Goal: Information Seeking & Learning: Check status

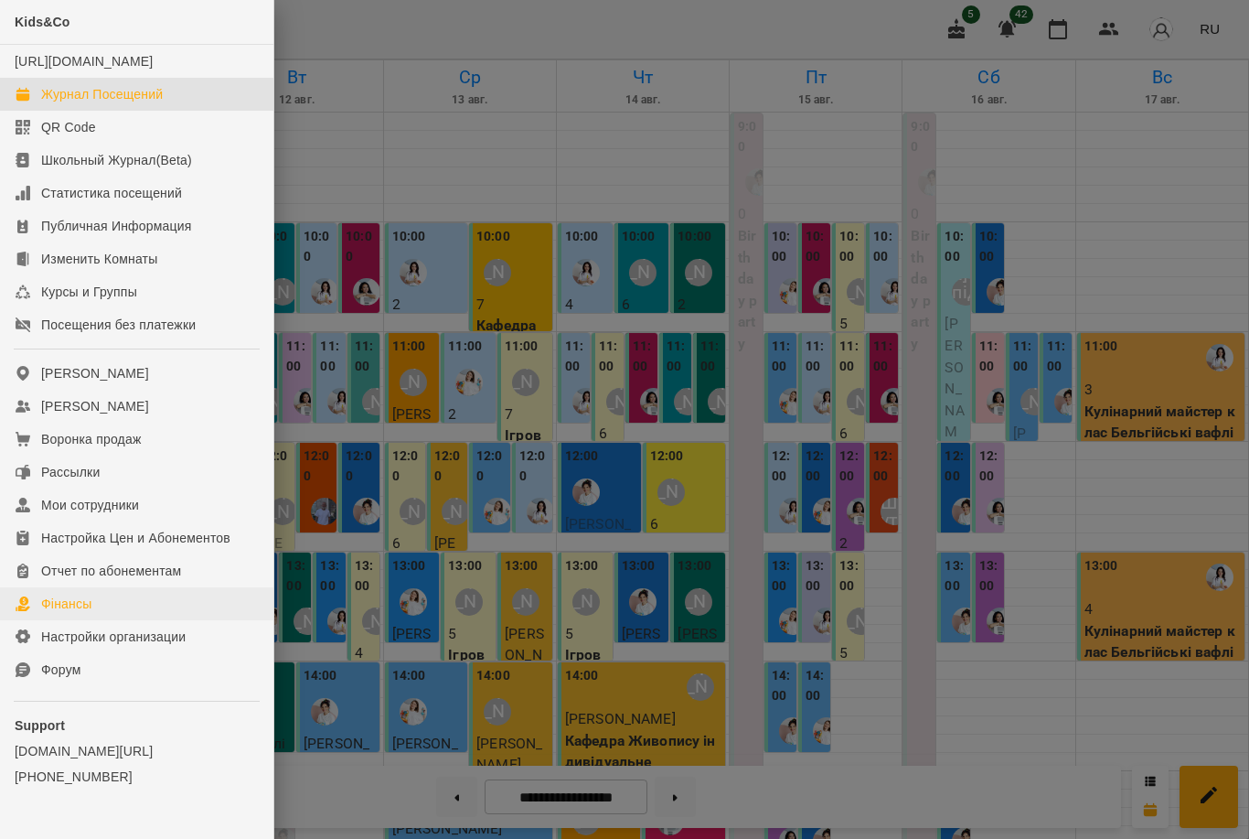
click at [24, 620] on link "Фінансы" at bounding box center [136, 603] width 273 height 33
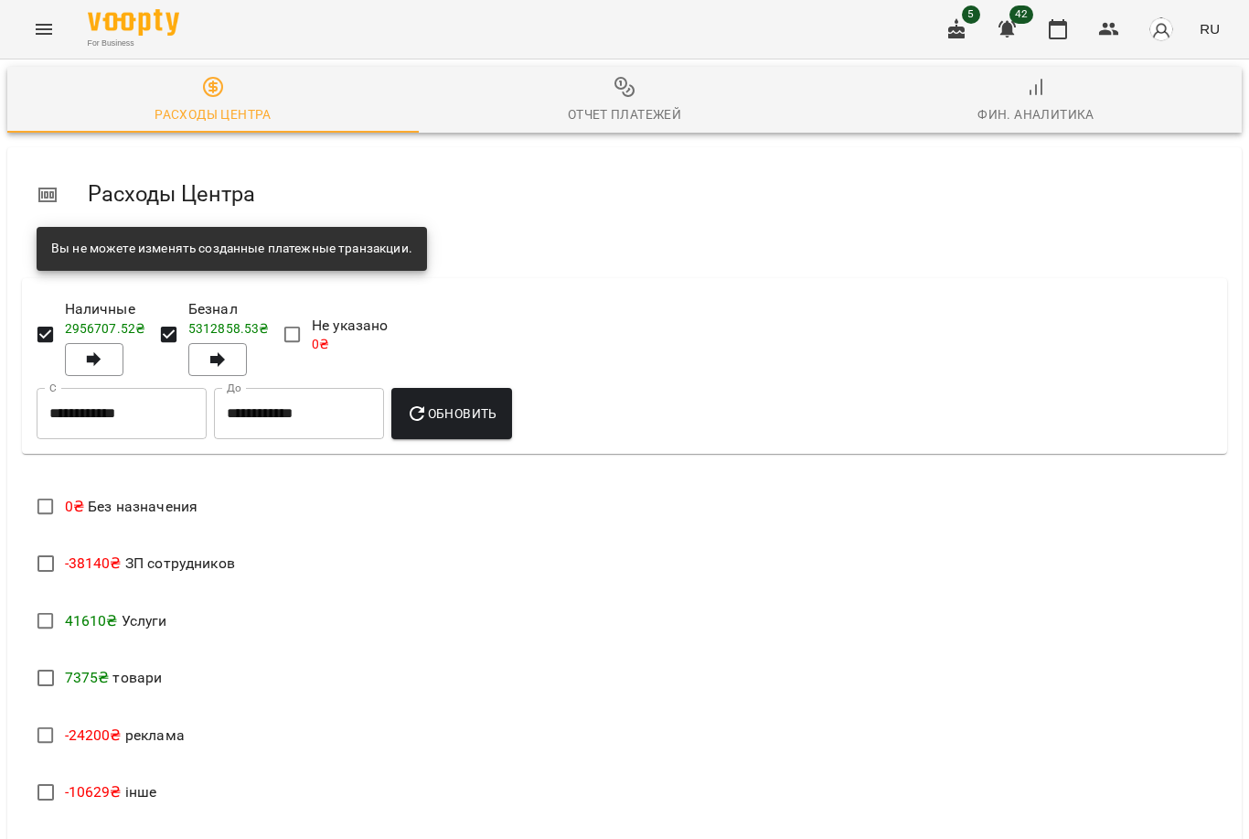
click at [636, 111] on div "Отчет Платежей" at bounding box center [625, 114] width 114 height 22
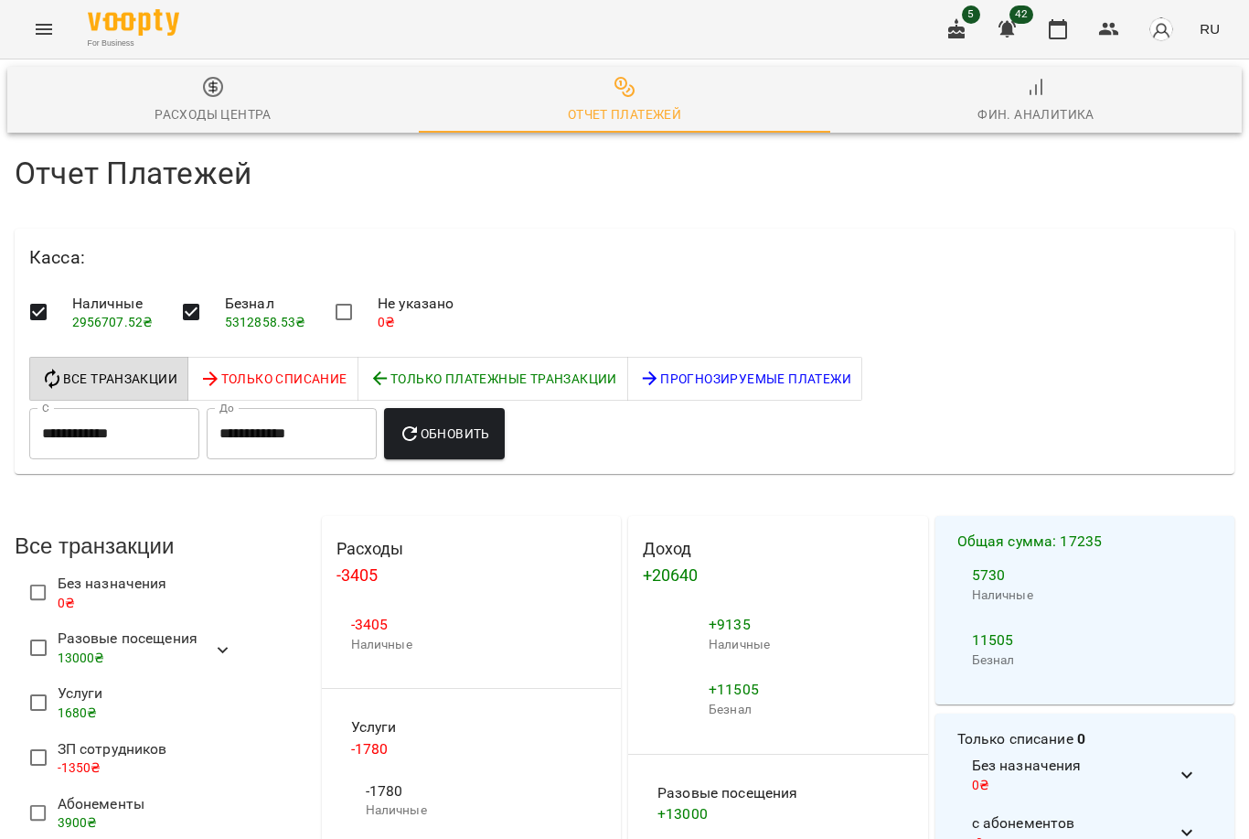
click at [141, 434] on input "**********" at bounding box center [114, 433] width 170 height 51
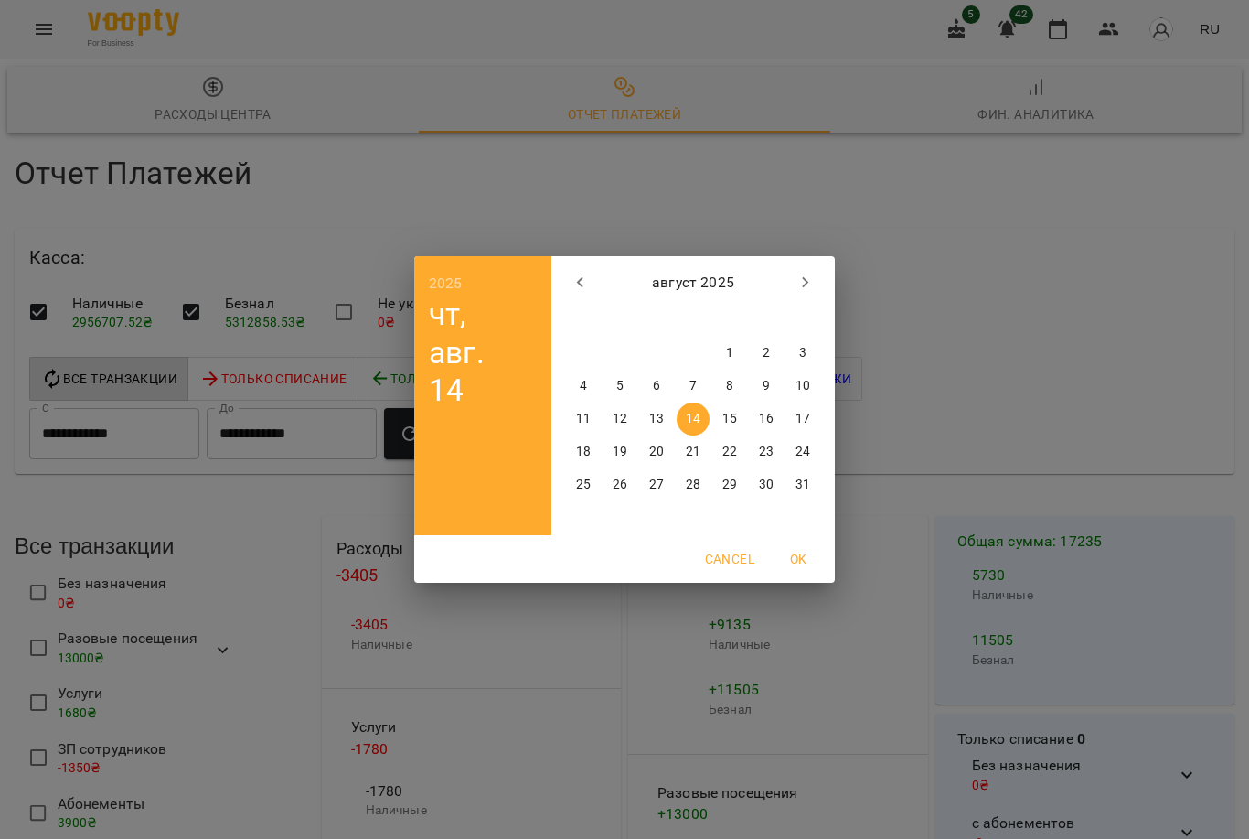
click at [624, 417] on p "12" at bounding box center [620, 419] width 15 height 18
type input "**********"
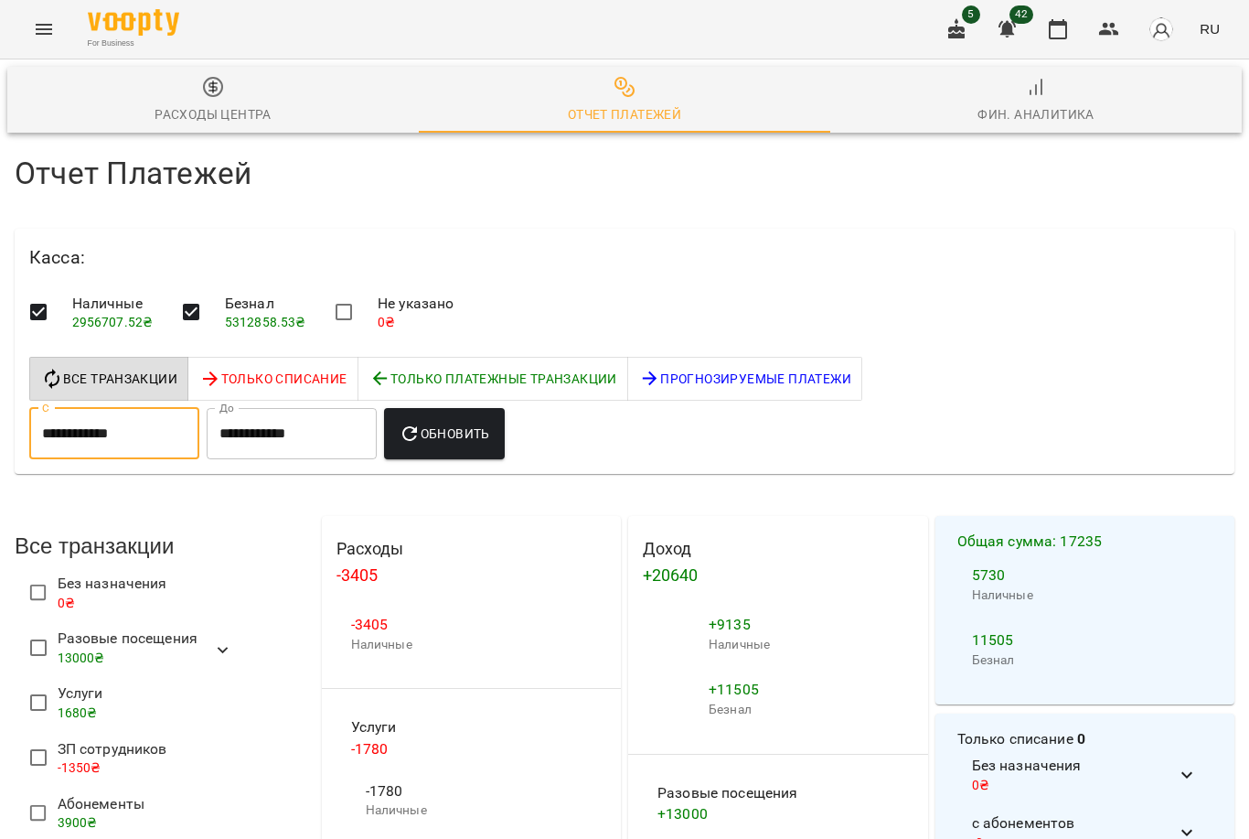
click at [322, 433] on input "**********" at bounding box center [292, 433] width 170 height 51
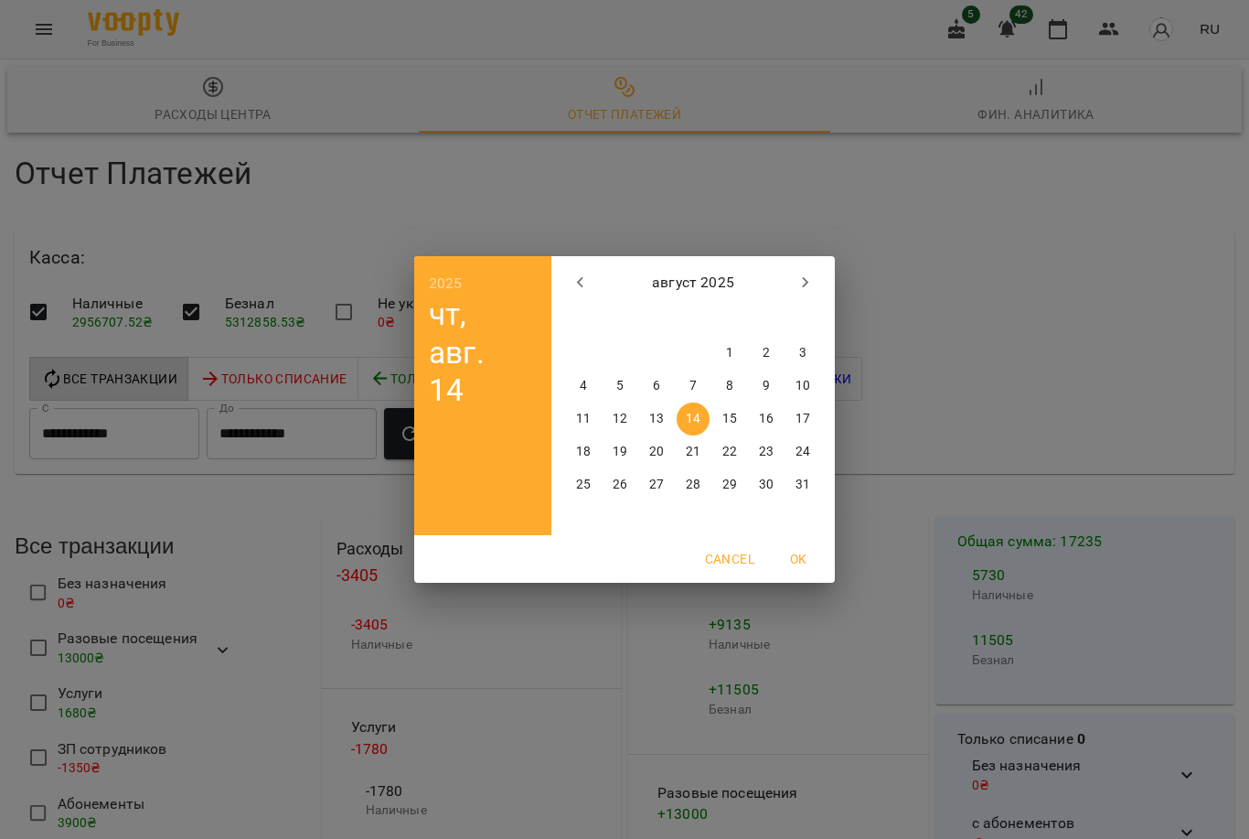
click at [624, 415] on p "12" at bounding box center [620, 419] width 15 height 18
type input "**********"
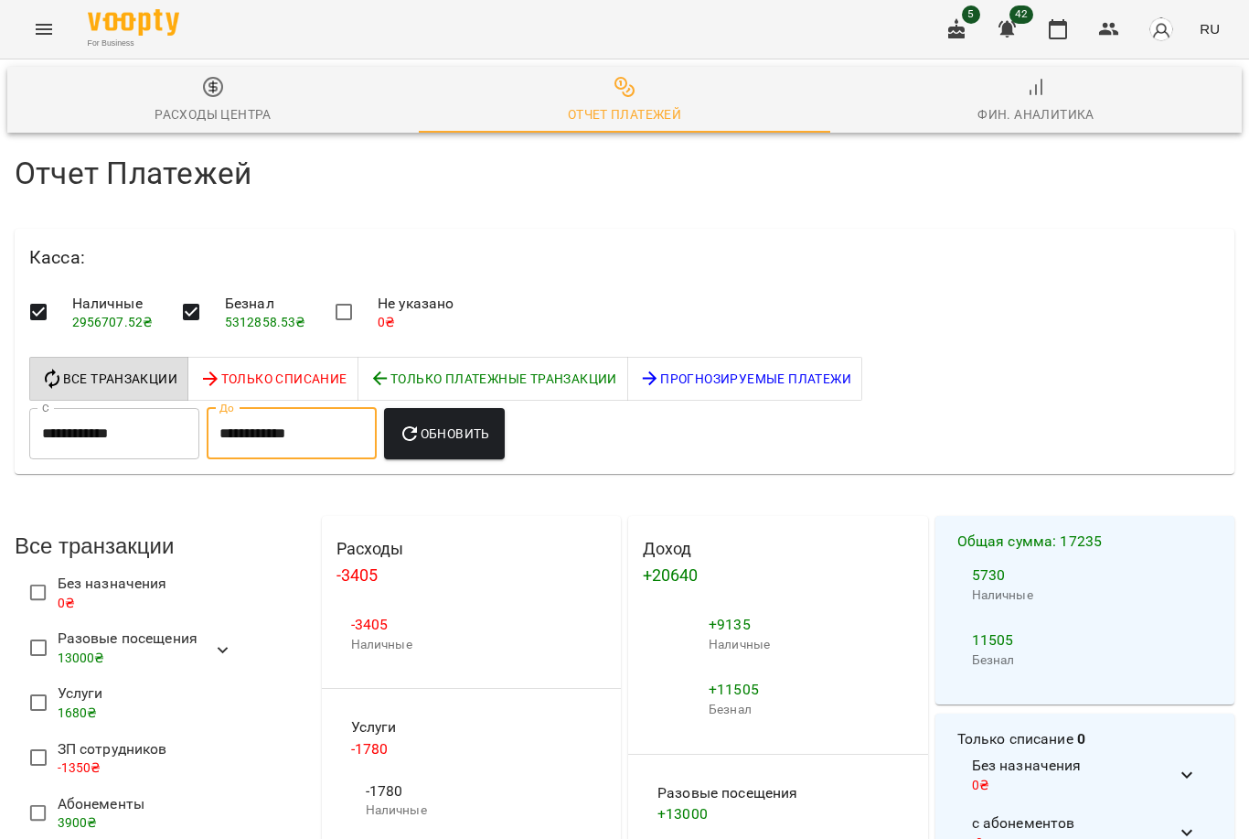
click at [445, 436] on span "Обновить" at bounding box center [444, 433] width 91 height 22
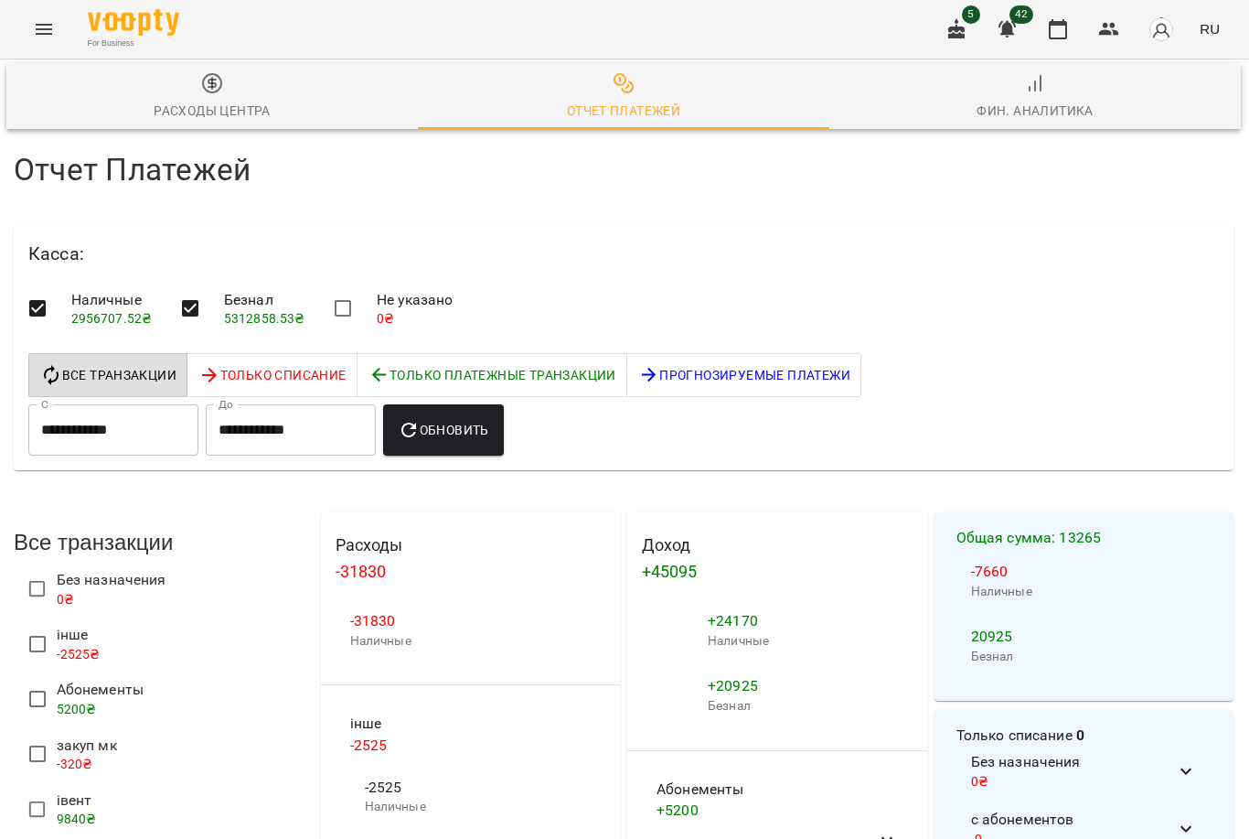
scroll to position [1900, 1]
click at [1064, 31] on icon "button" at bounding box center [1058, 29] width 22 height 22
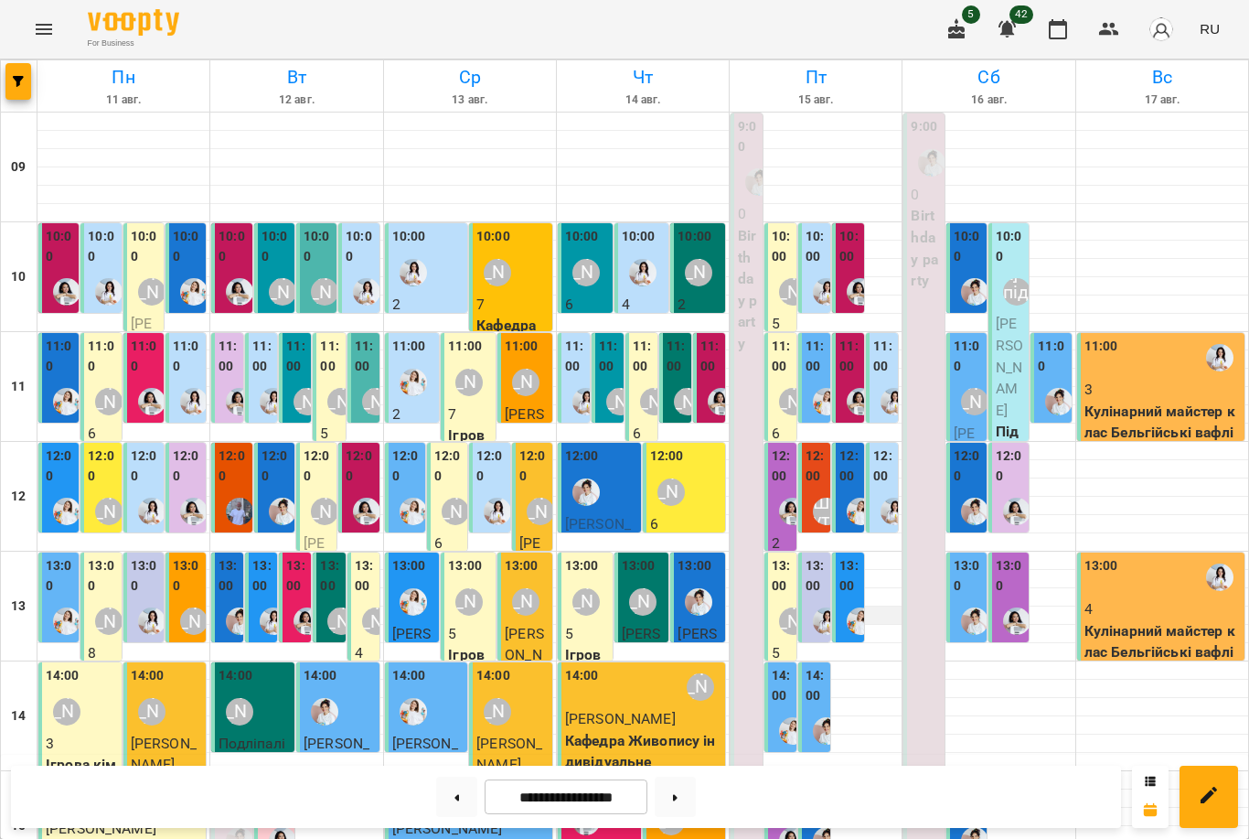
scroll to position [48, 0]
click at [857, 278] on img "Анна Білан" at bounding box center [860, 291] width 27 height 27
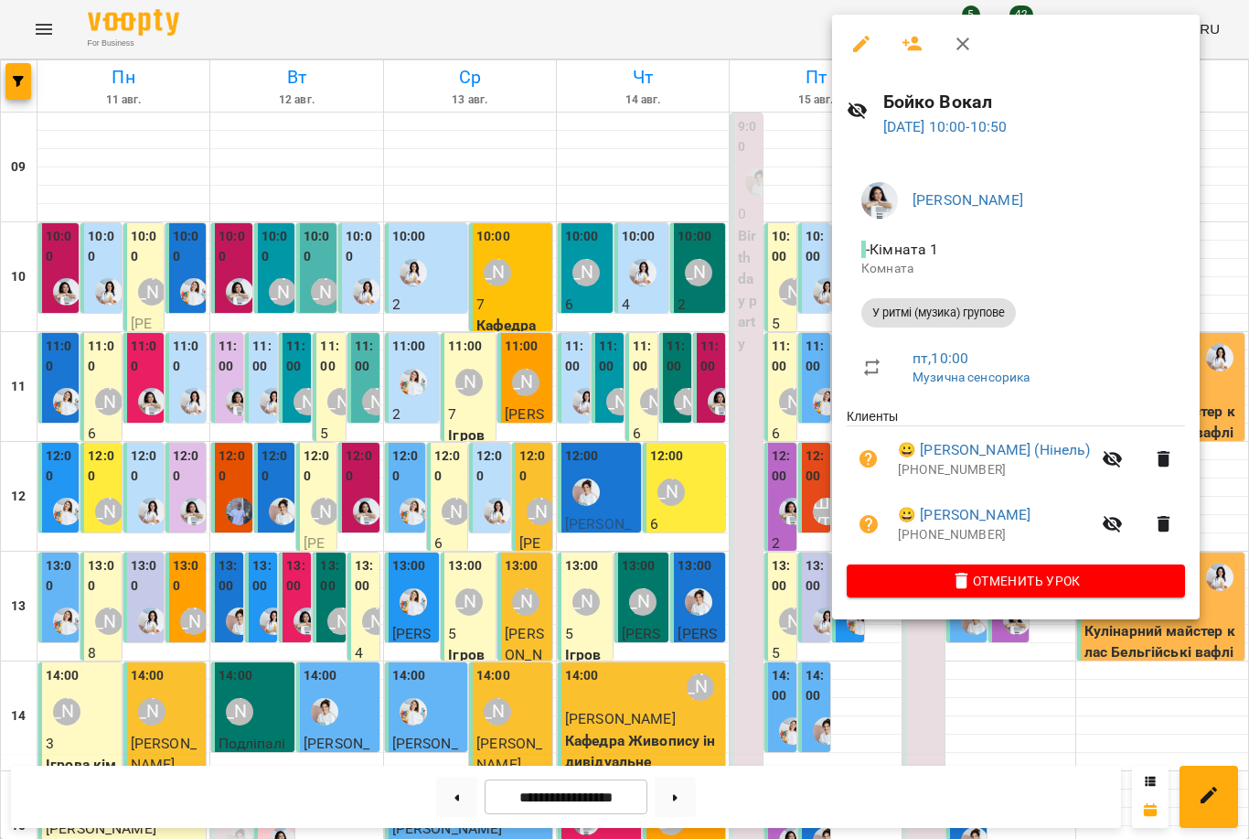
click at [790, 374] on div at bounding box center [624, 419] width 1249 height 839
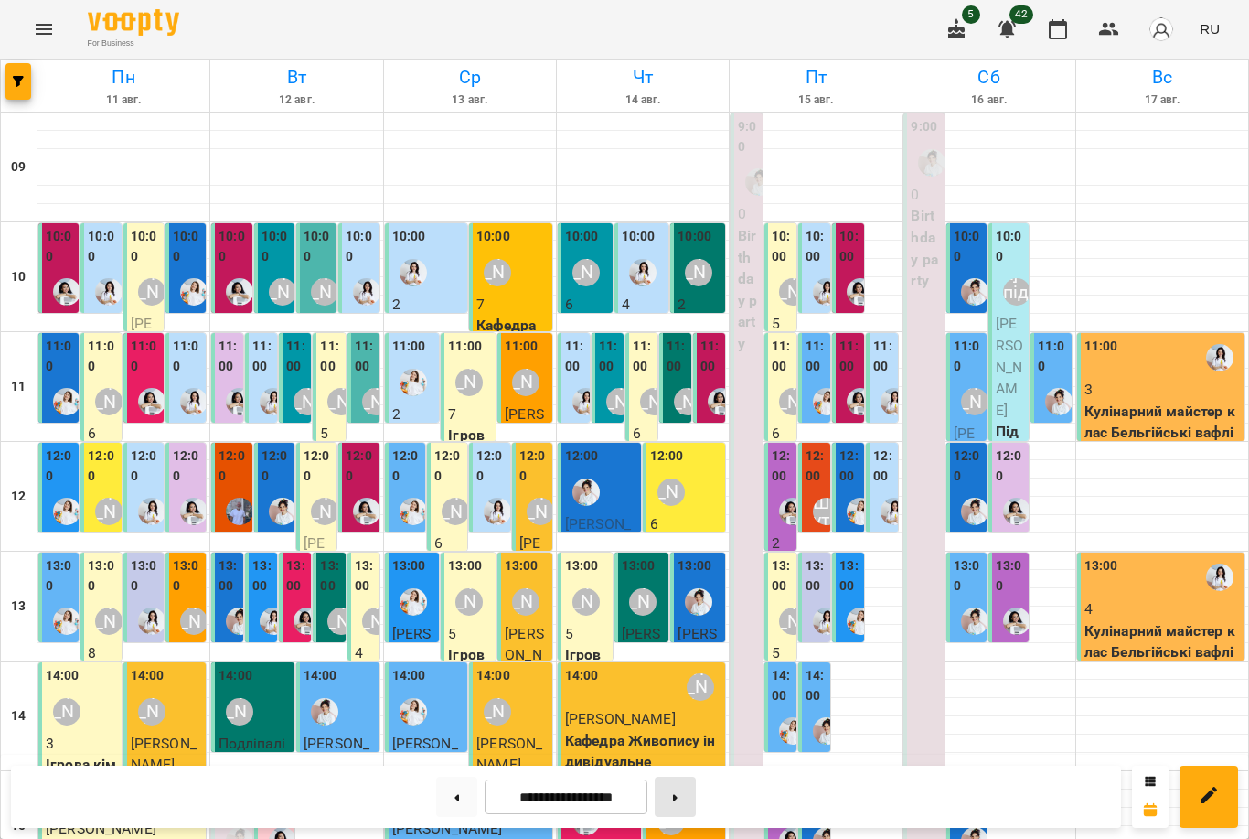
click at [677, 793] on button at bounding box center [675, 796] width 41 height 40
type input "**********"
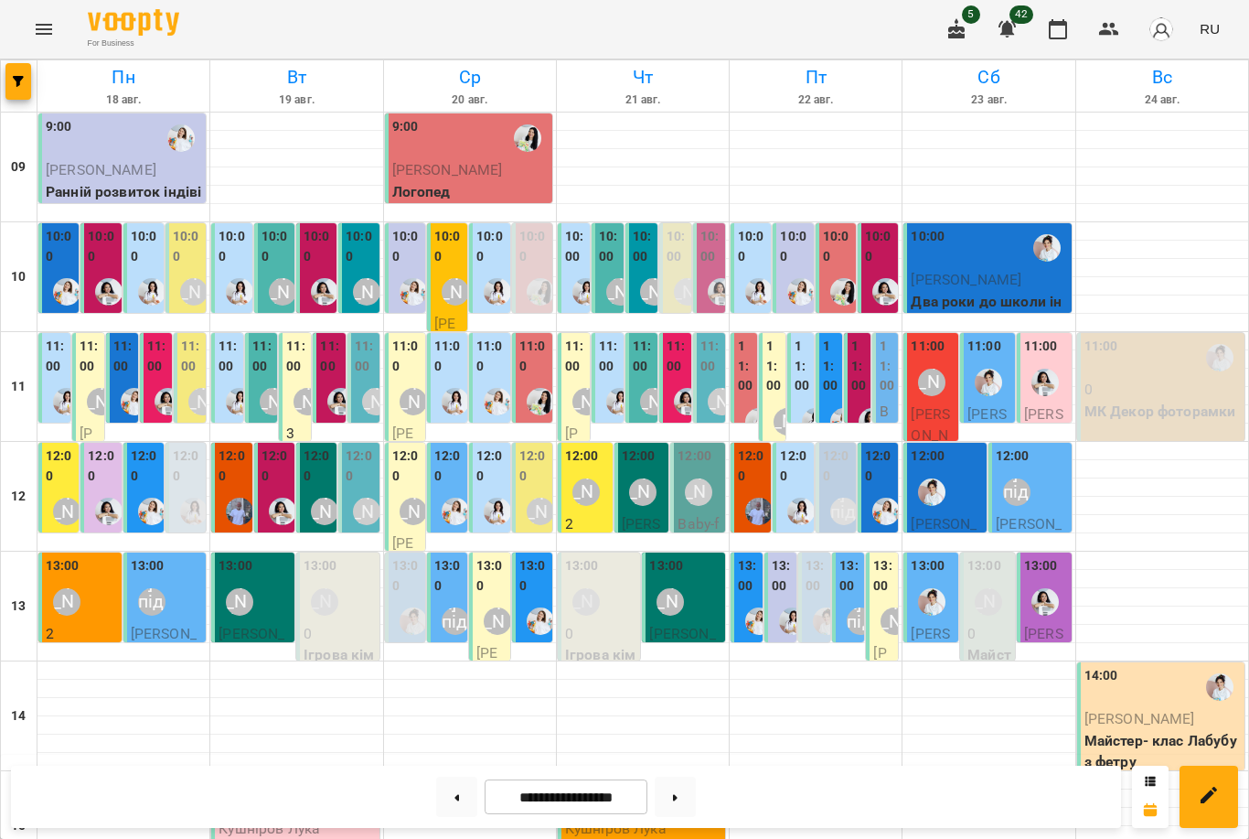
click at [888, 227] on div "10:00" at bounding box center [879, 249] width 29 height 44
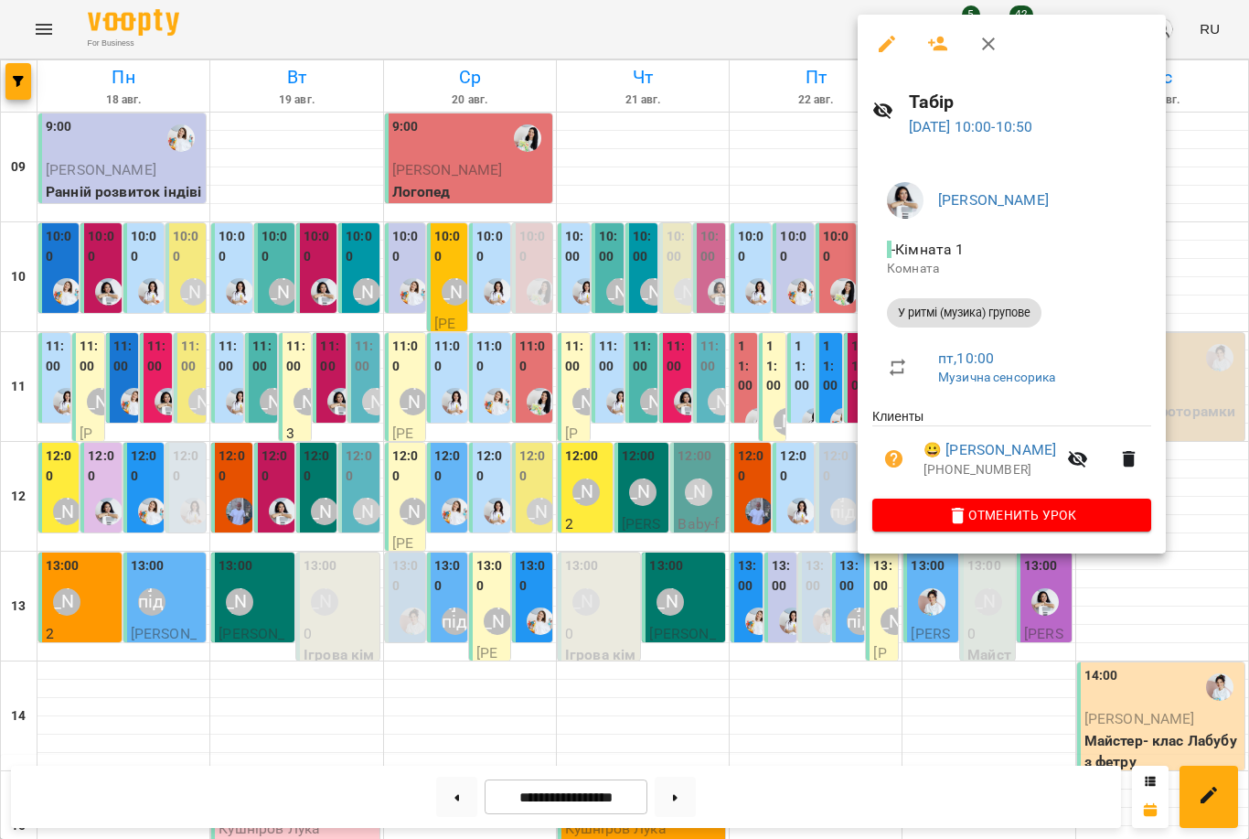
click at [803, 248] on div at bounding box center [624, 419] width 1249 height 839
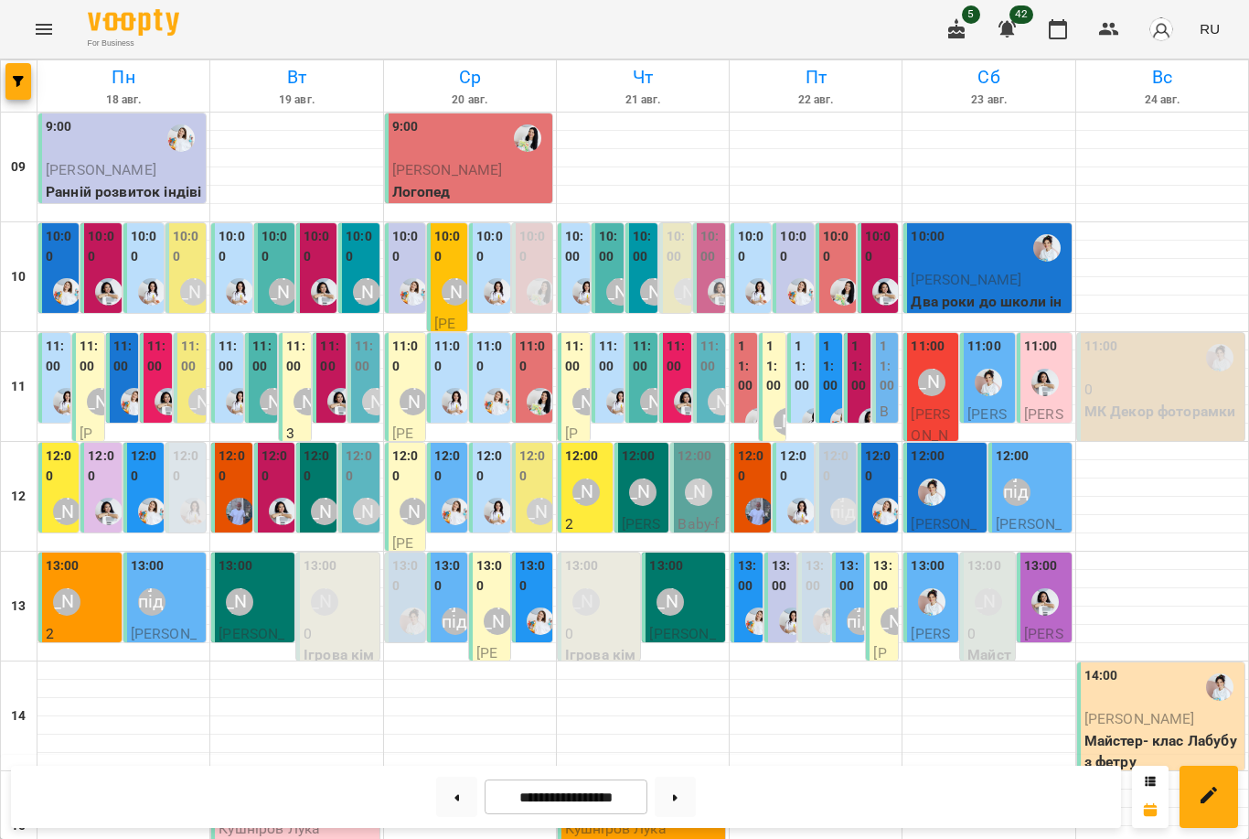
click at [777, 337] on label "11:00" at bounding box center [774, 366] width 16 height 59
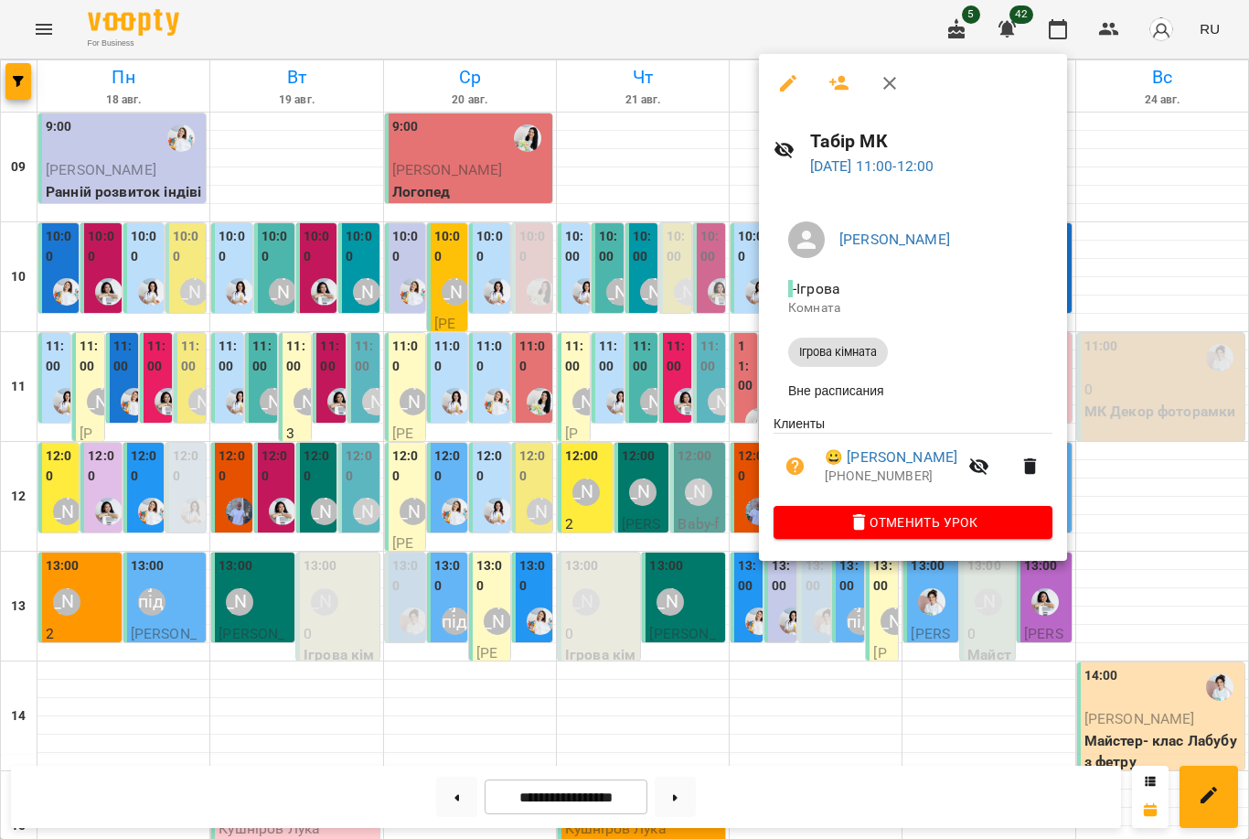
click at [690, 330] on div at bounding box center [624, 419] width 1249 height 839
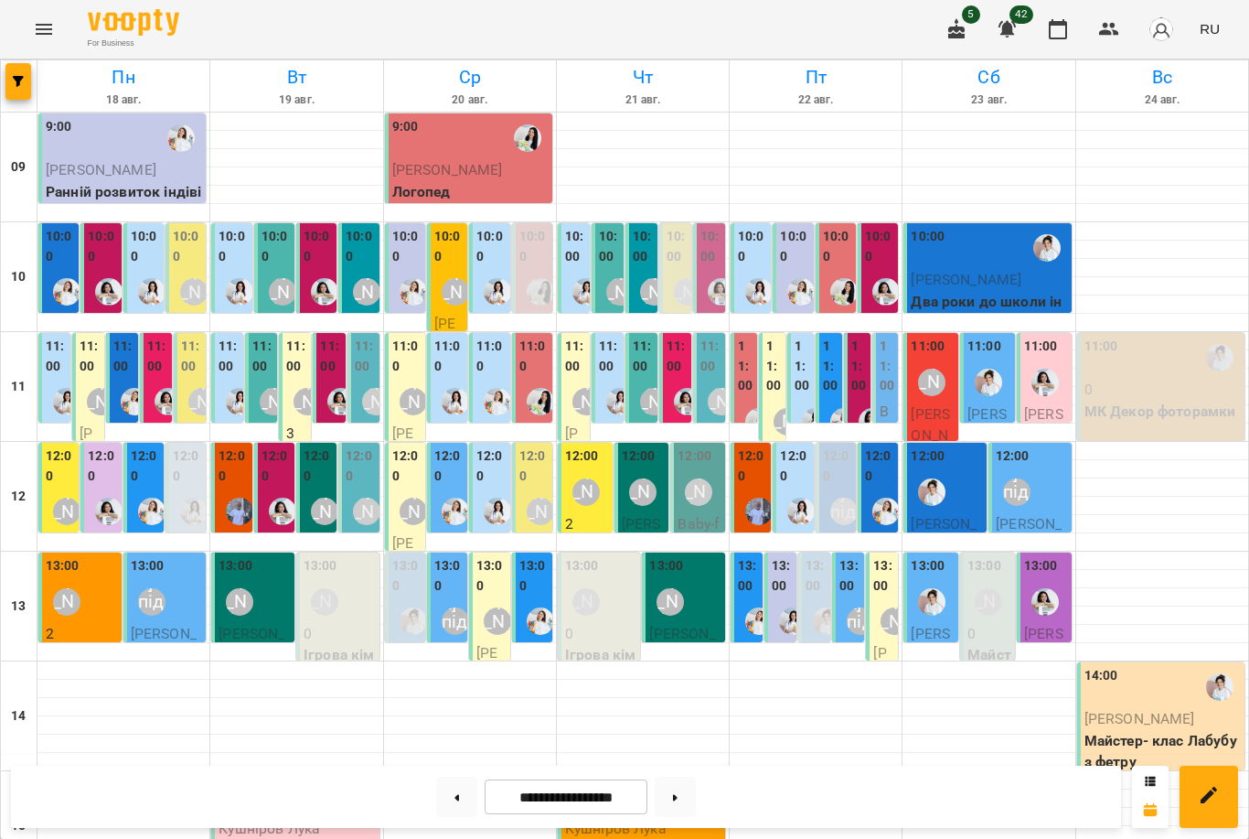
click at [883, 446] on label "12:00" at bounding box center [879, 465] width 29 height 39
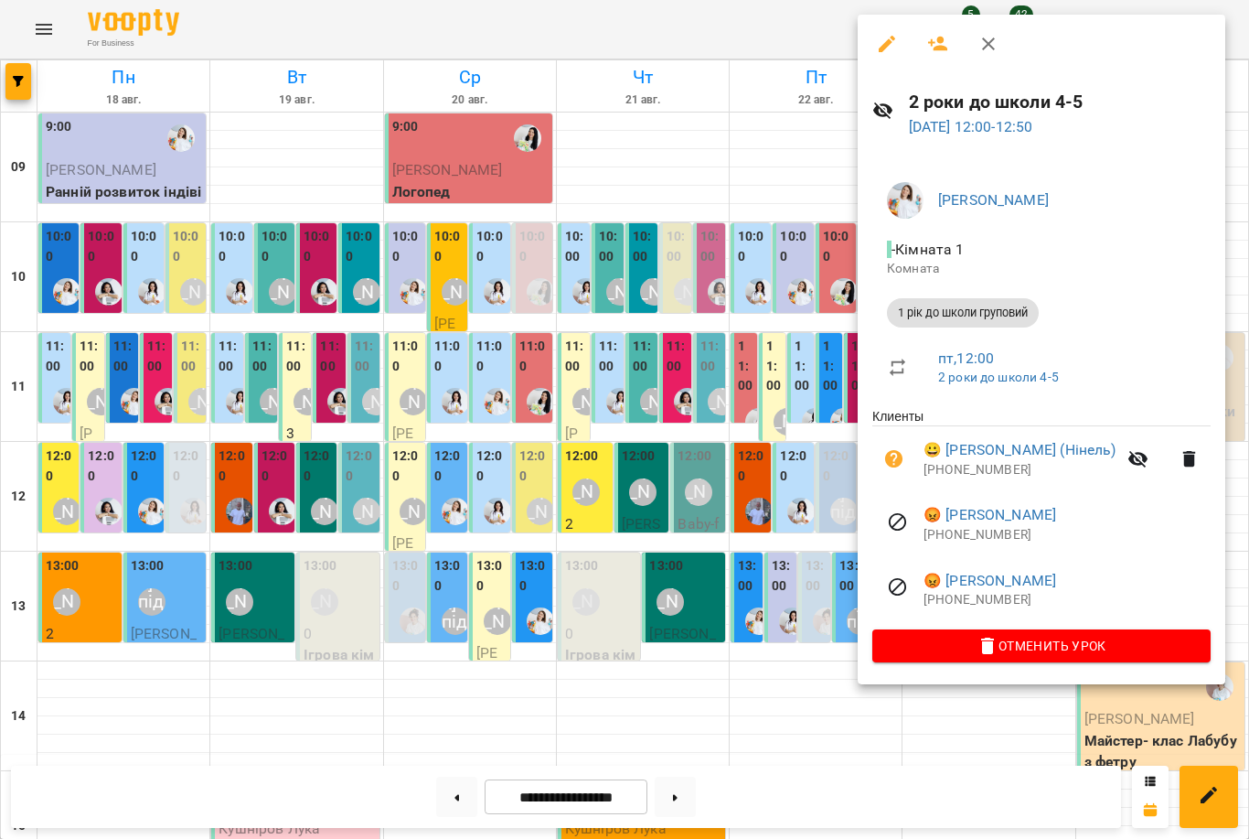
click at [787, 449] on div at bounding box center [624, 419] width 1249 height 839
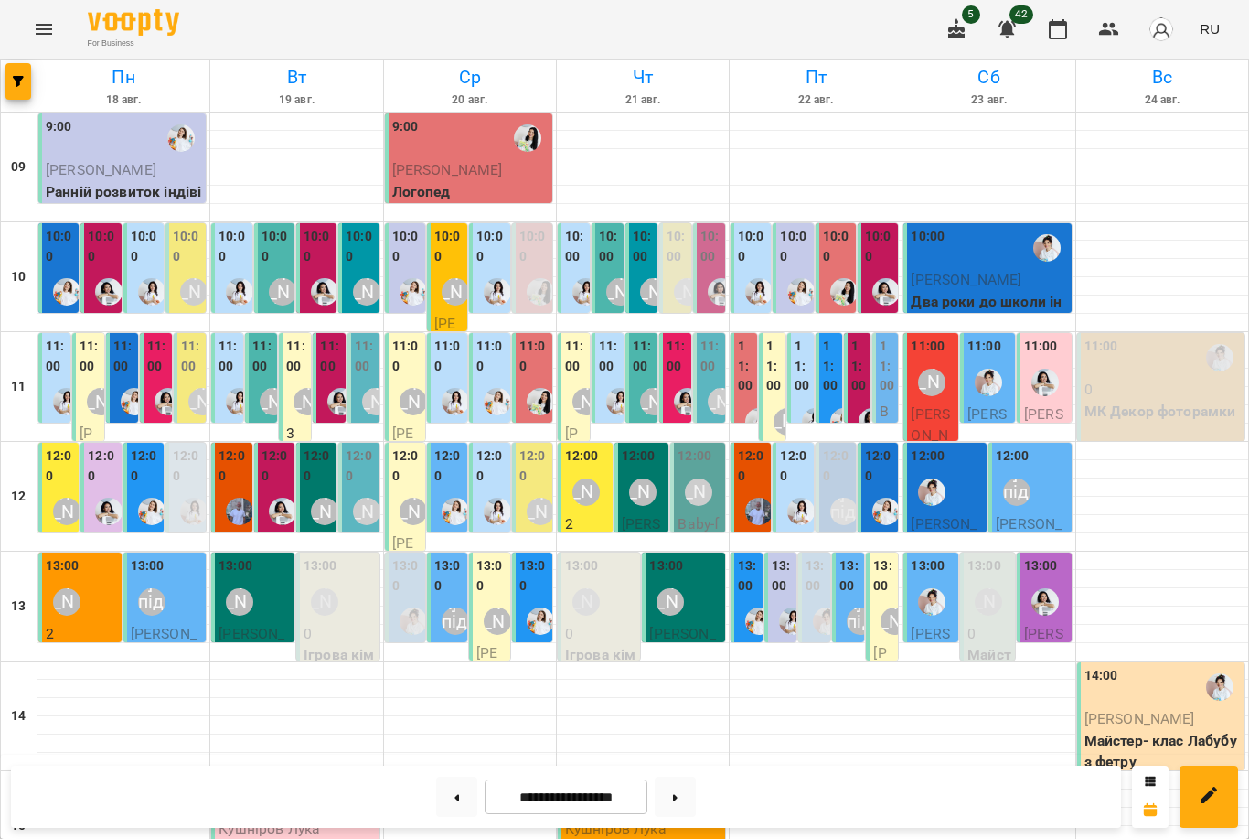
click at [884, 607] on div "[PERSON_NAME]" at bounding box center [894, 620] width 27 height 27
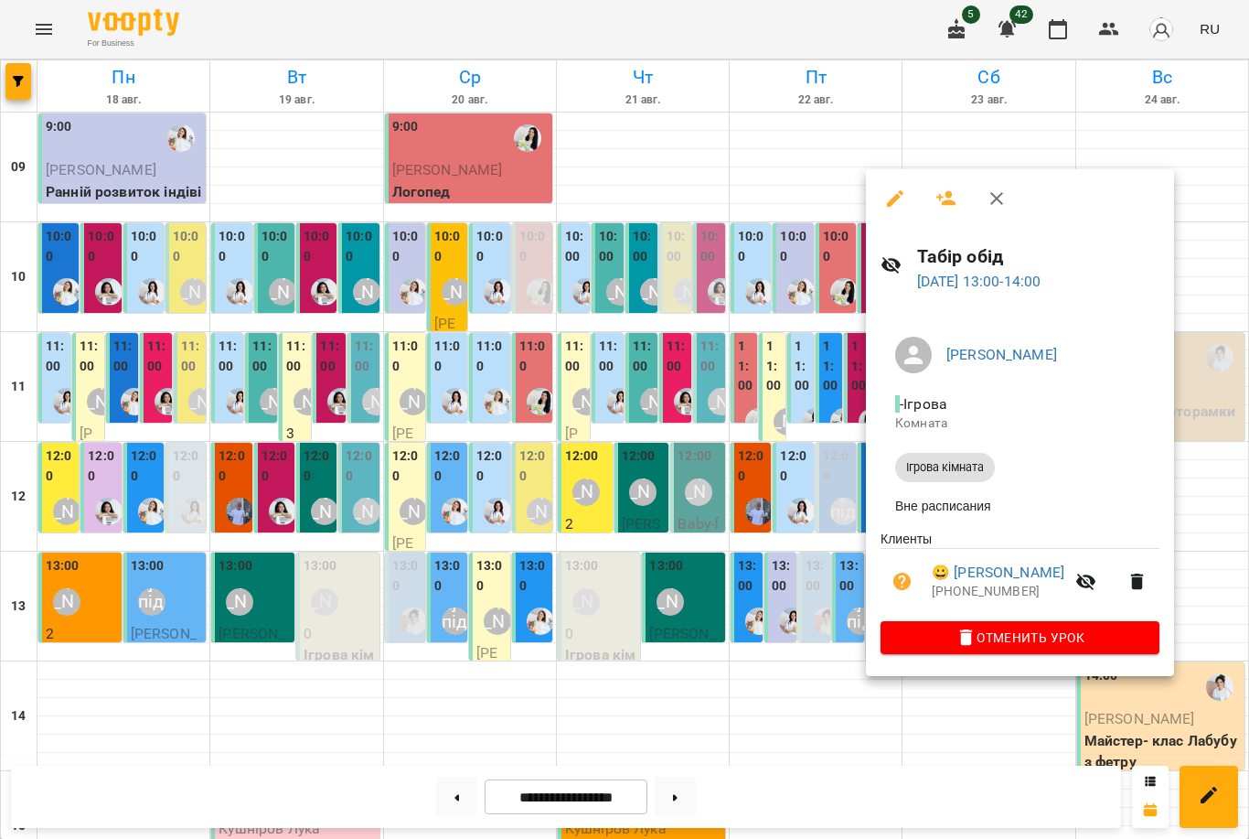
click at [787, 480] on div at bounding box center [624, 419] width 1249 height 839
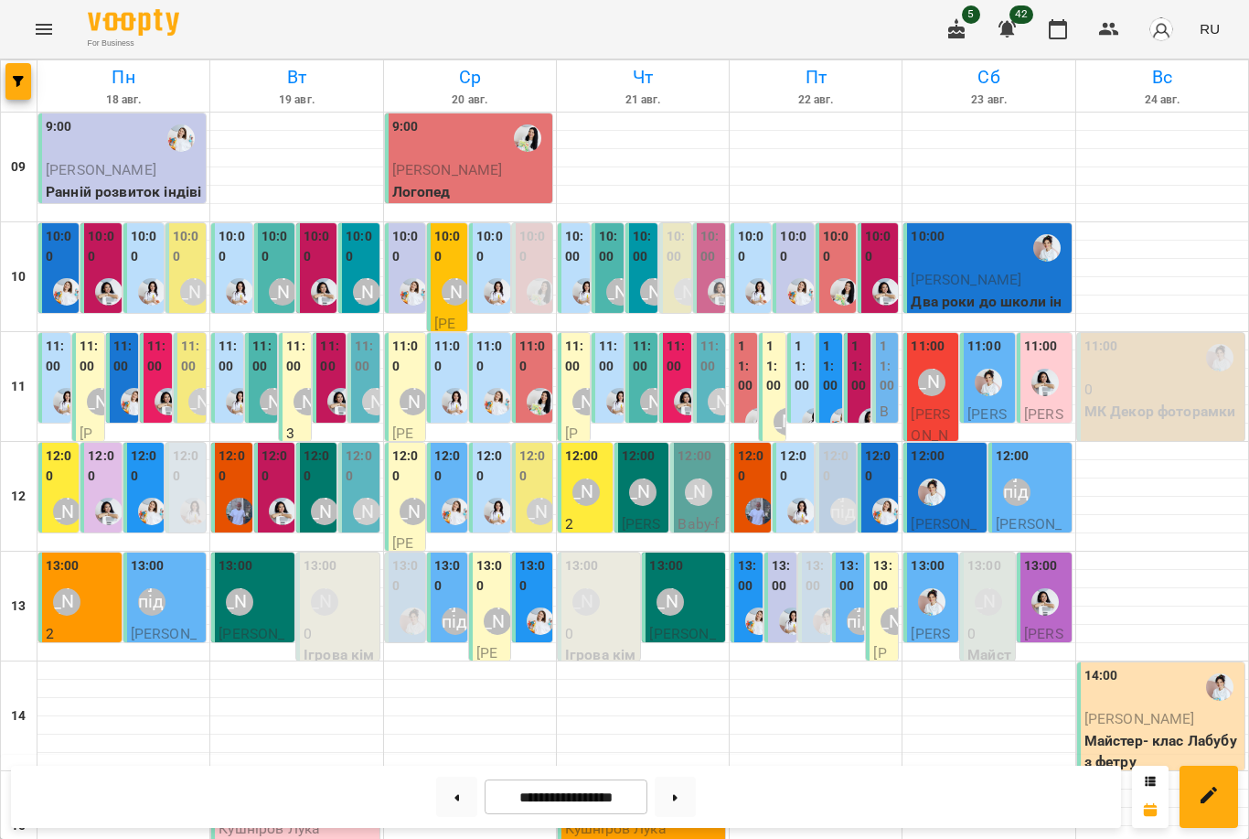
click at [832, 497] on div "[PERSON_NAME] підготовка до школи" at bounding box center [843, 510] width 27 height 27
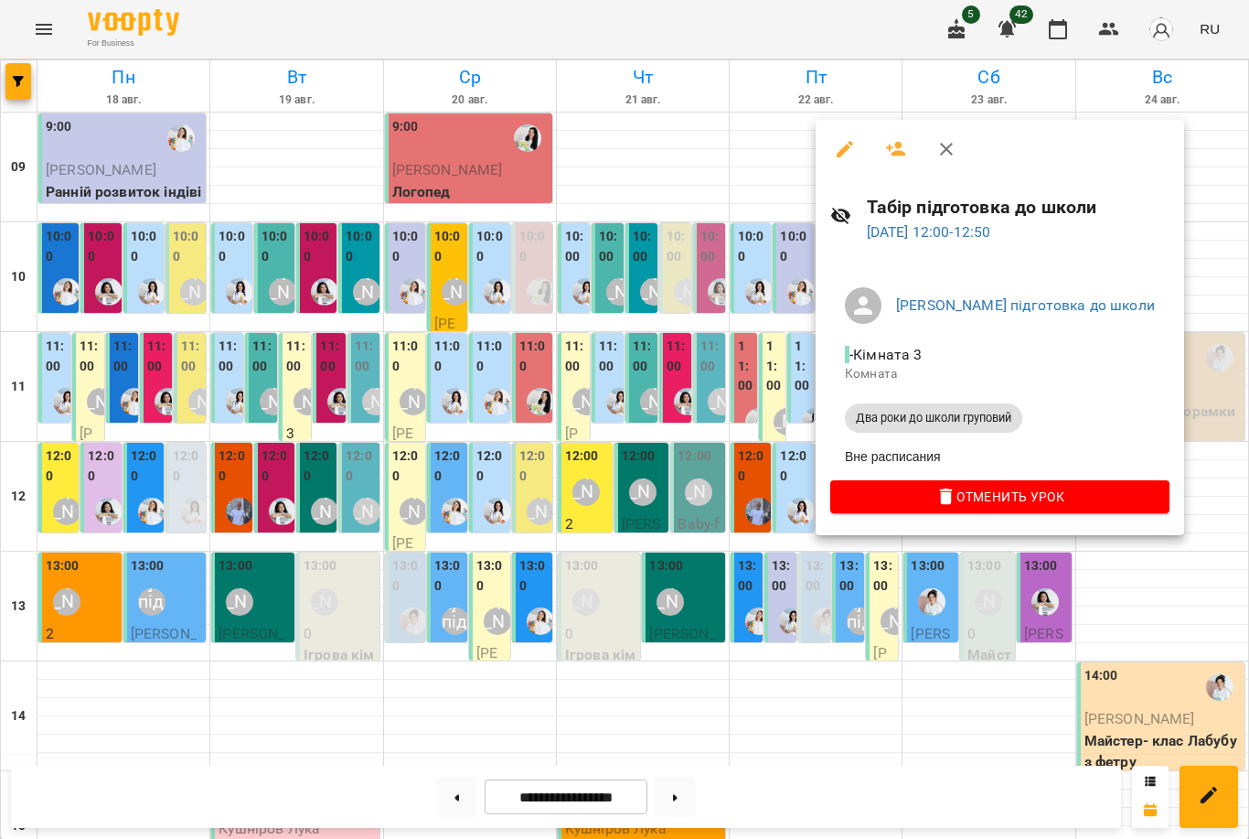
click at [775, 449] on div at bounding box center [624, 419] width 1249 height 839
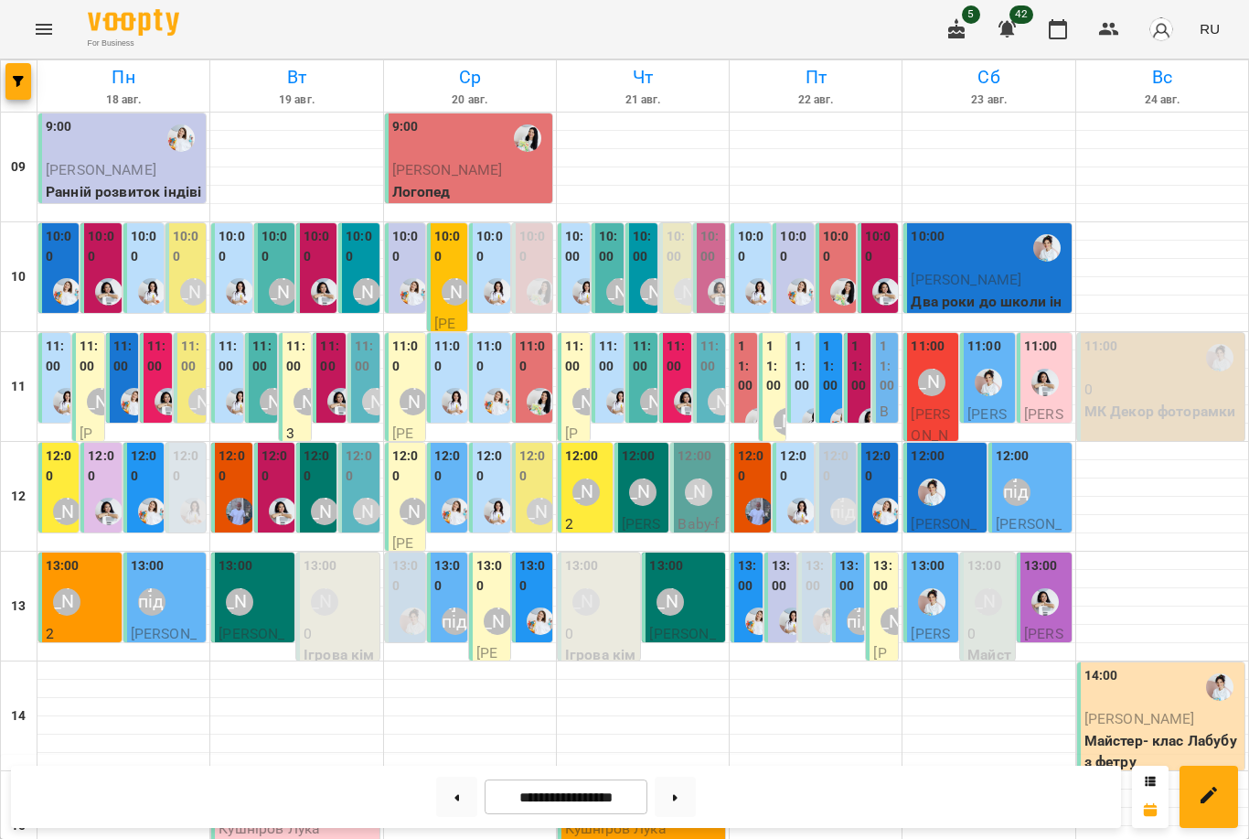
click at [822, 444] on div "12:00 [PERSON_NAME] підготовка до школи 0 Два роки до школи груповий" at bounding box center [836, 586] width 40 height 287
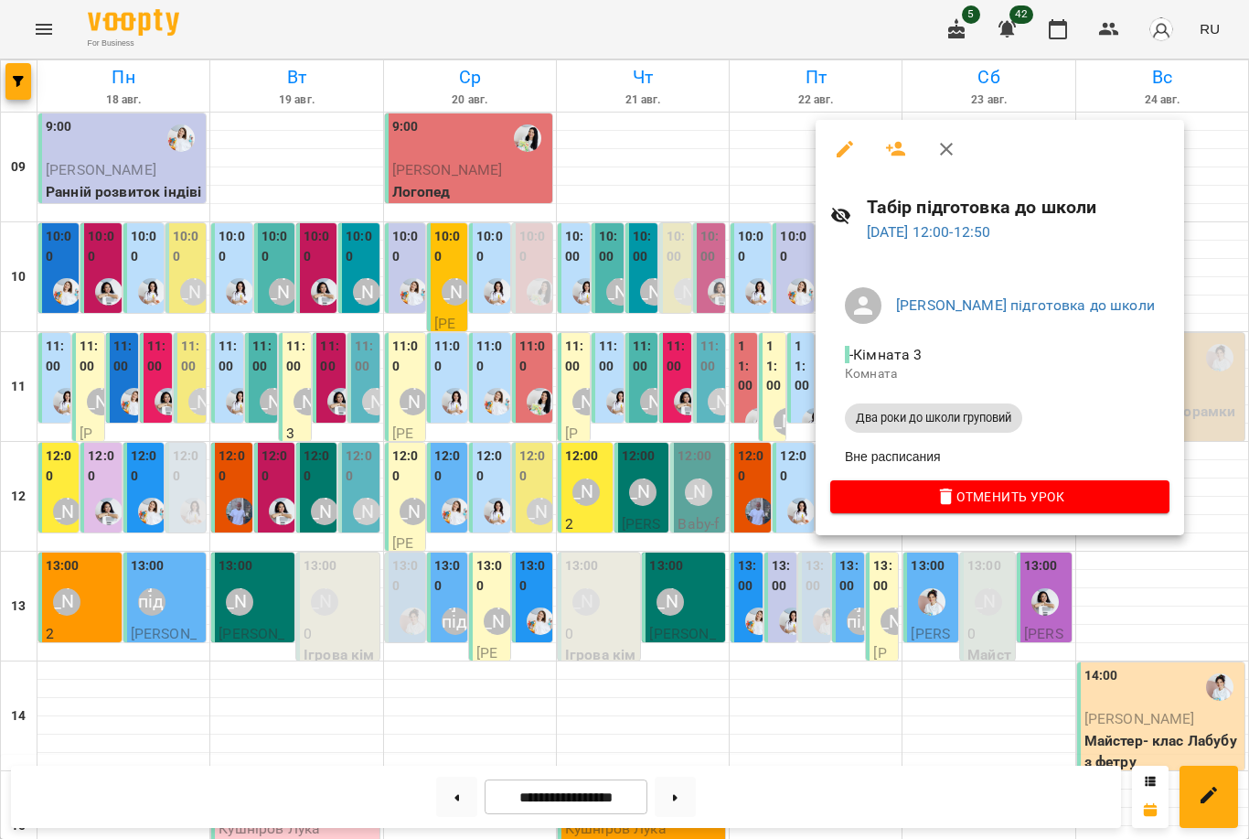
click at [717, 429] on div at bounding box center [624, 419] width 1249 height 839
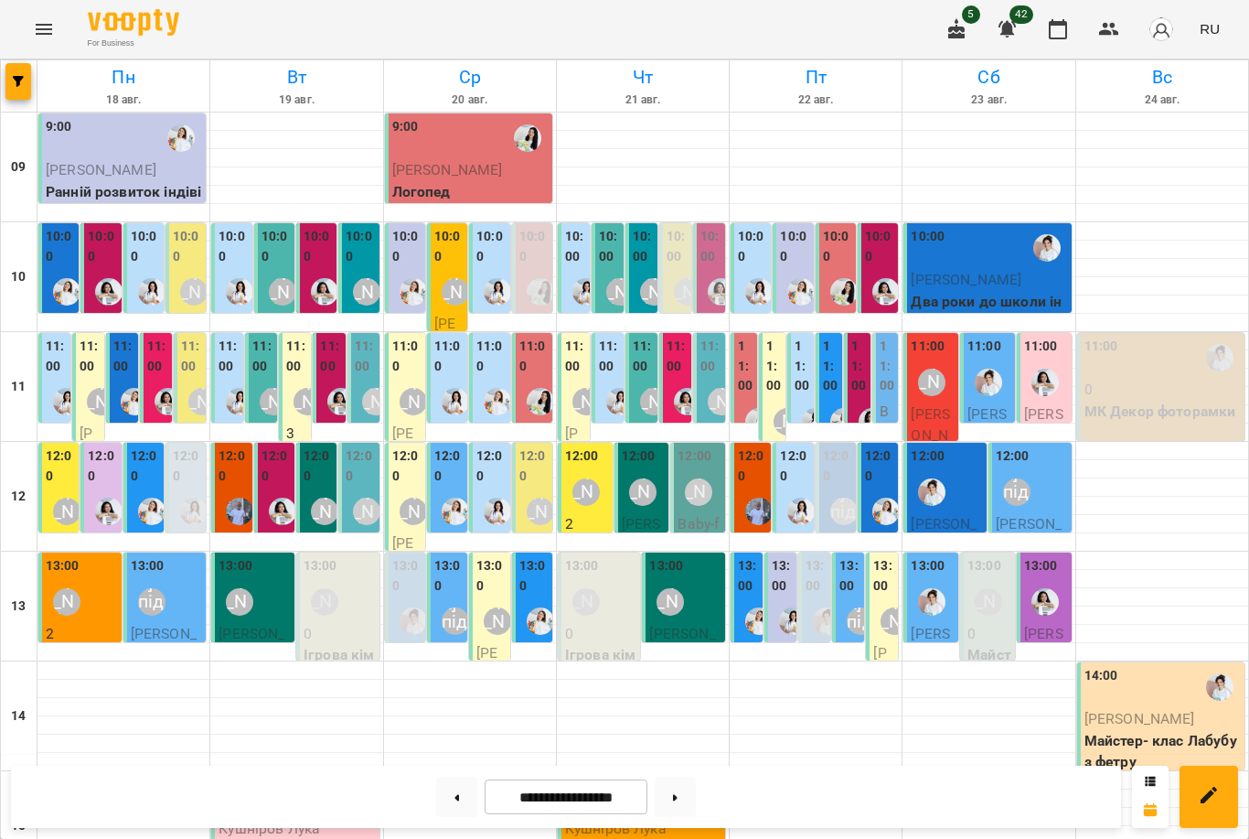
click at [885, 446] on label "12:00" at bounding box center [879, 465] width 29 height 39
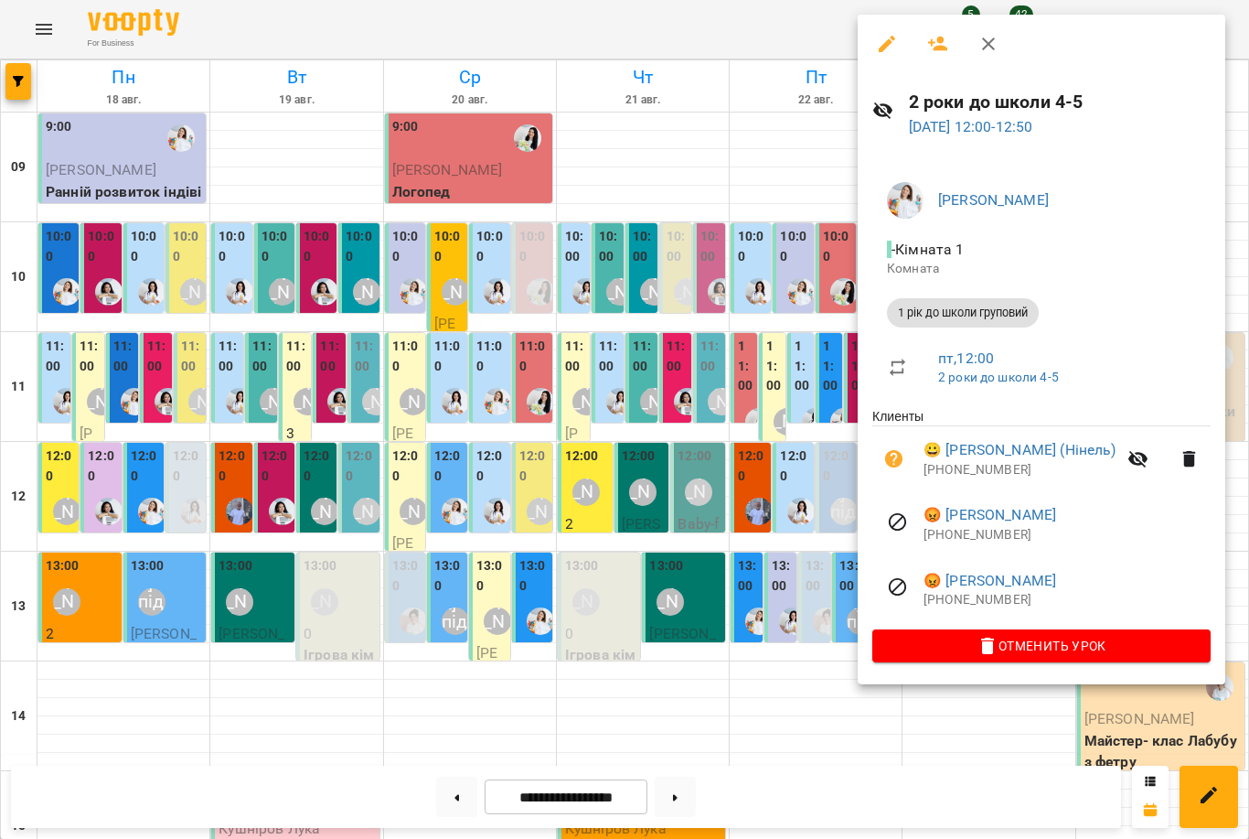
click at [688, 446] on div at bounding box center [624, 419] width 1249 height 839
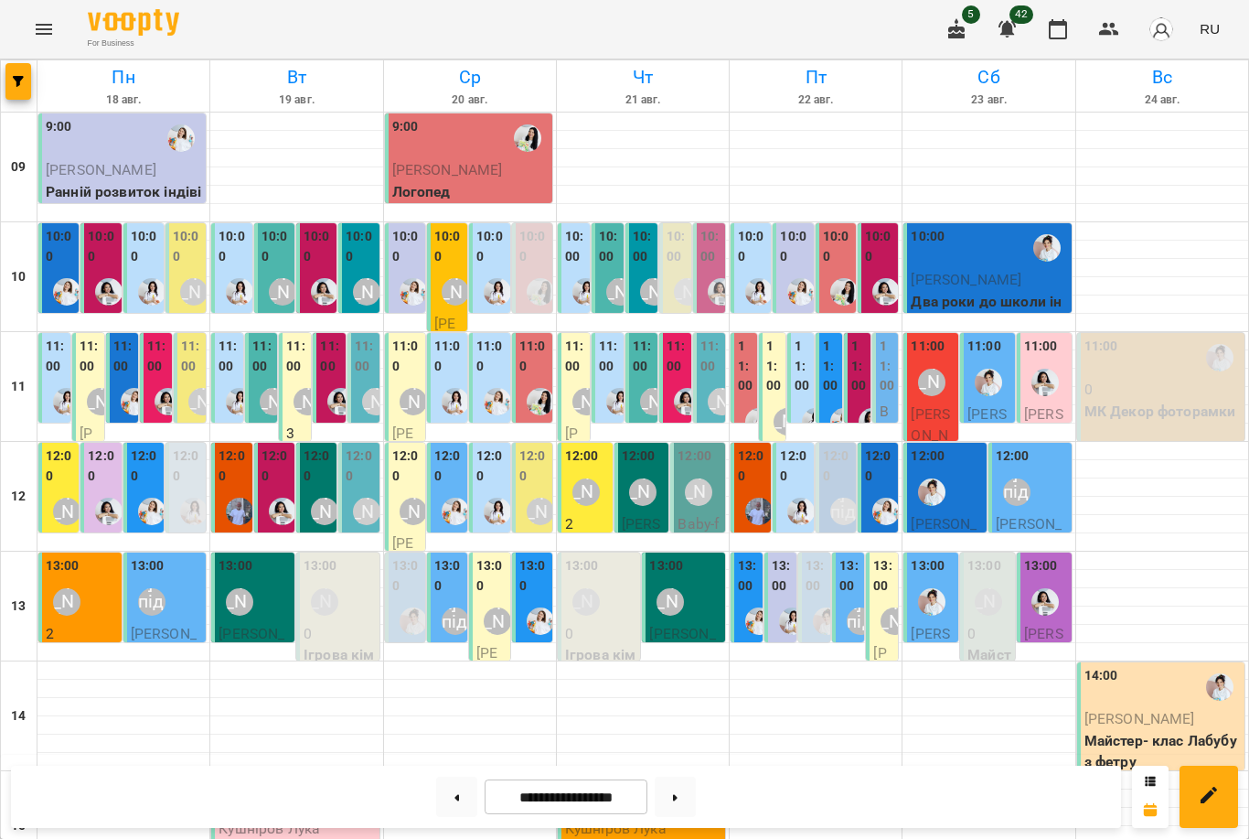
click at [750, 446] on label "12:00" at bounding box center [752, 465] width 29 height 39
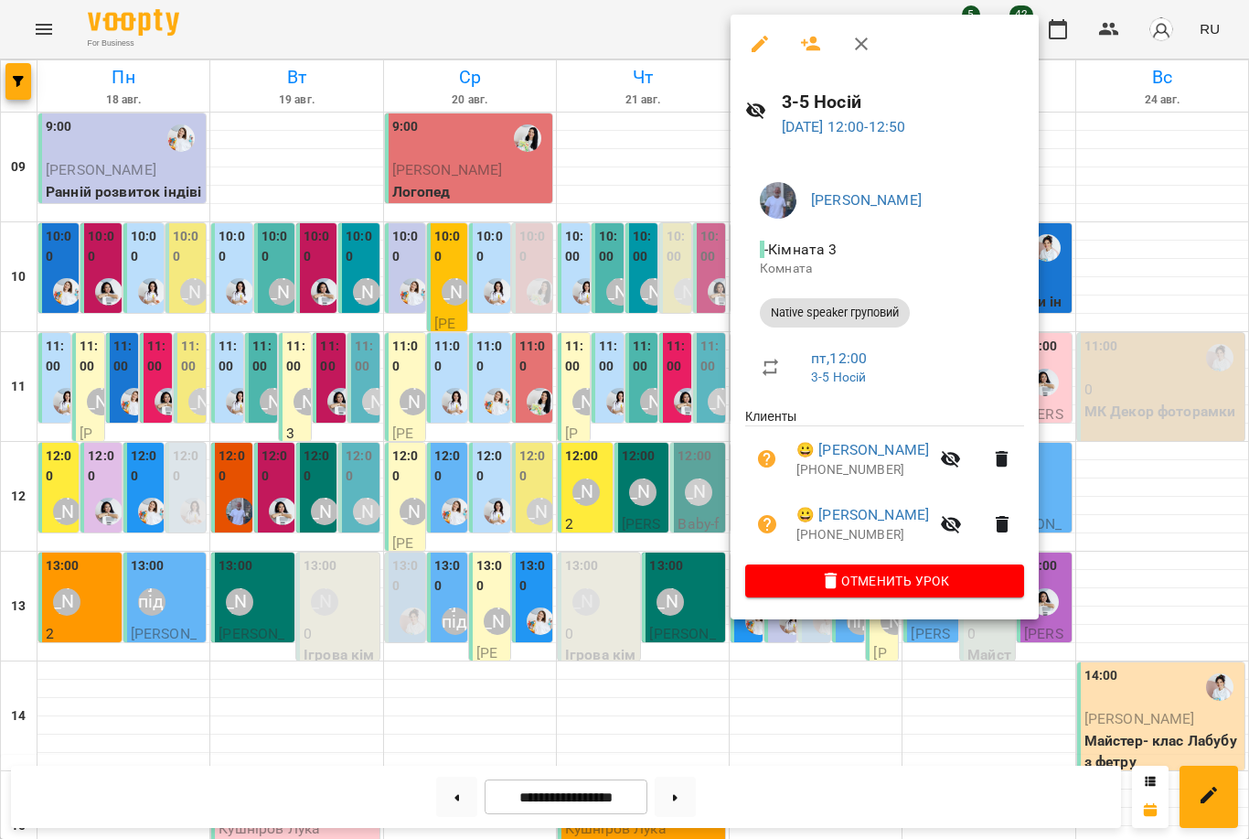
click at [1170, 658] on div at bounding box center [624, 419] width 1249 height 839
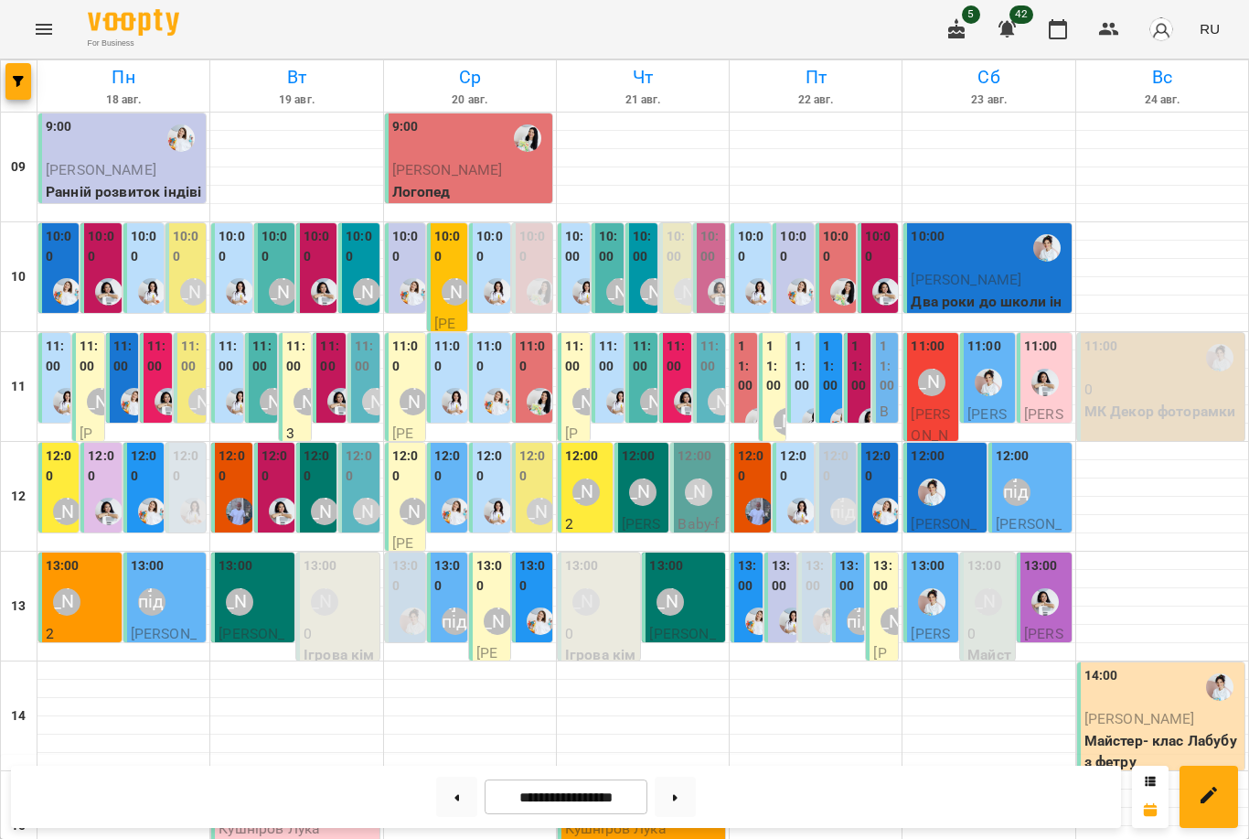
click at [318, 227] on label "10:00" at bounding box center [318, 246] width 29 height 39
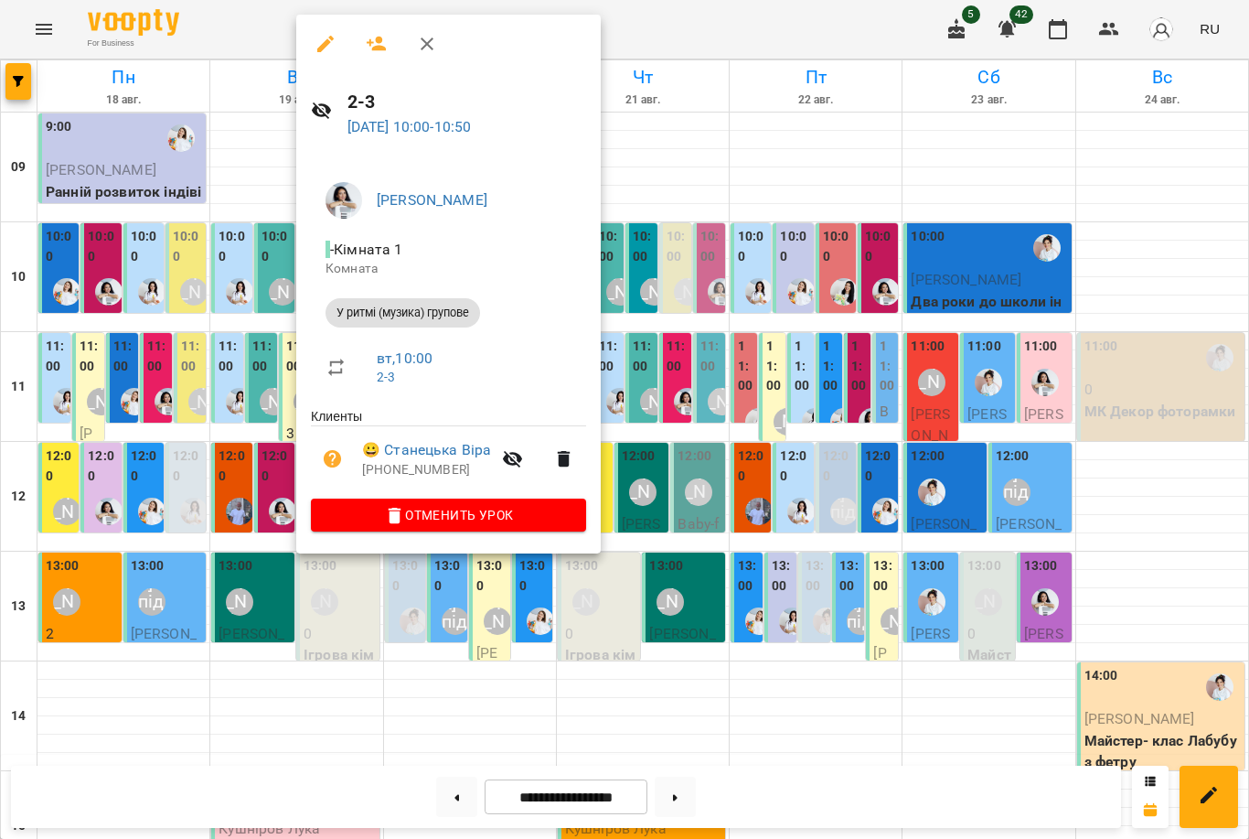
click at [393, 195] on link "[PERSON_NAME]" at bounding box center [432, 199] width 111 height 17
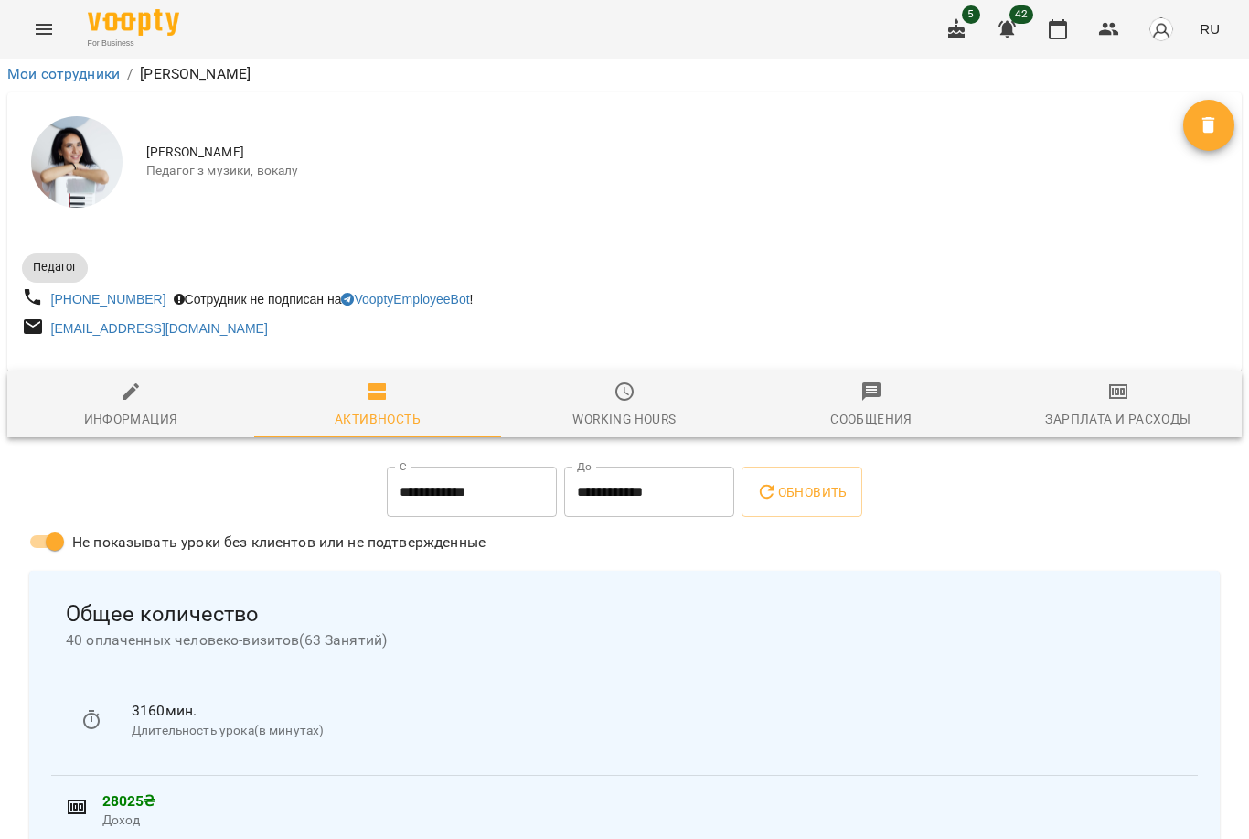
scroll to position [134, 0]
